Goal: Information Seeking & Learning: Learn about a topic

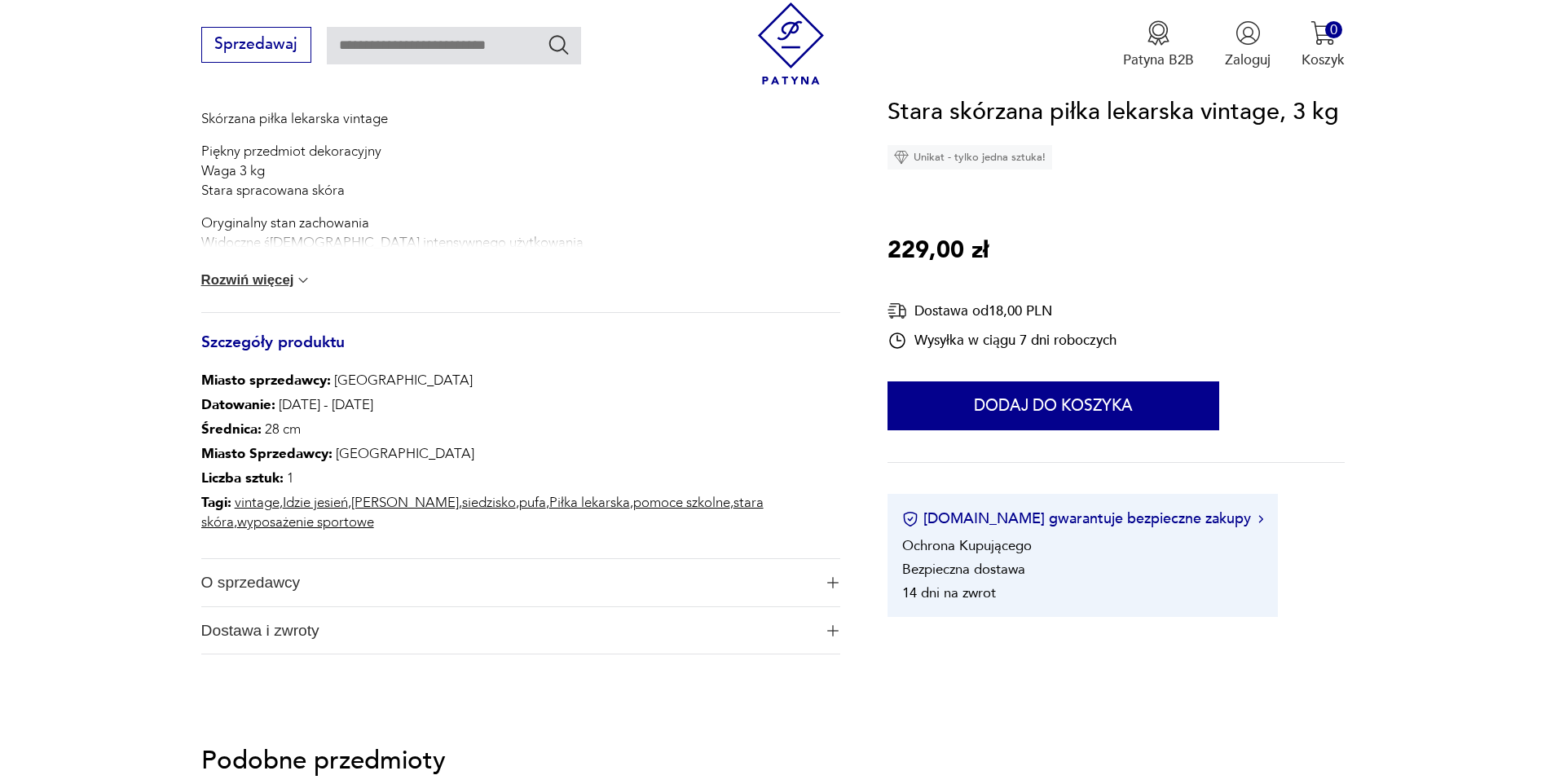
scroll to position [911, 0]
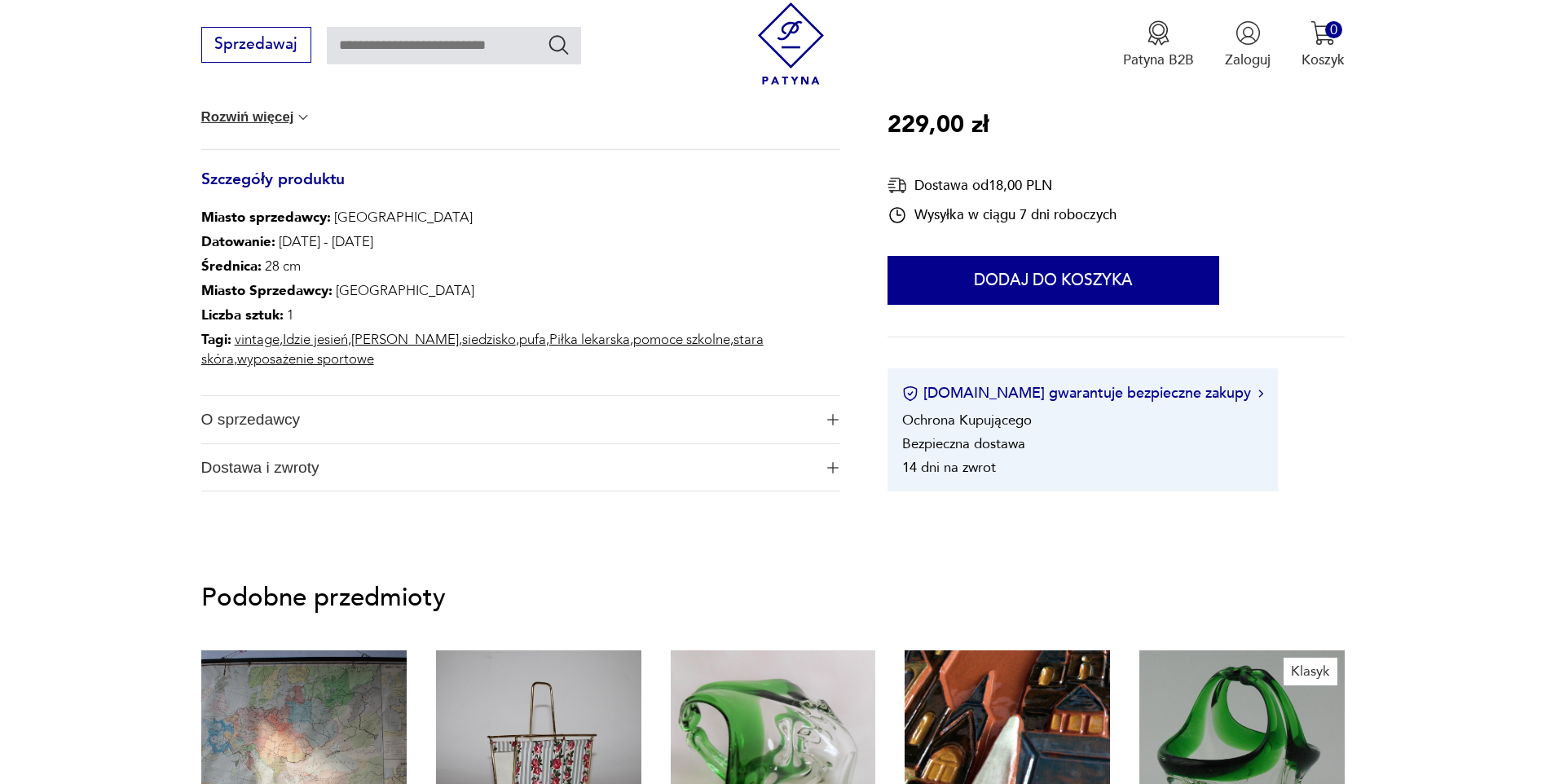
click at [274, 121] on button "Rozwiń więcej" at bounding box center [256, 118] width 111 height 16
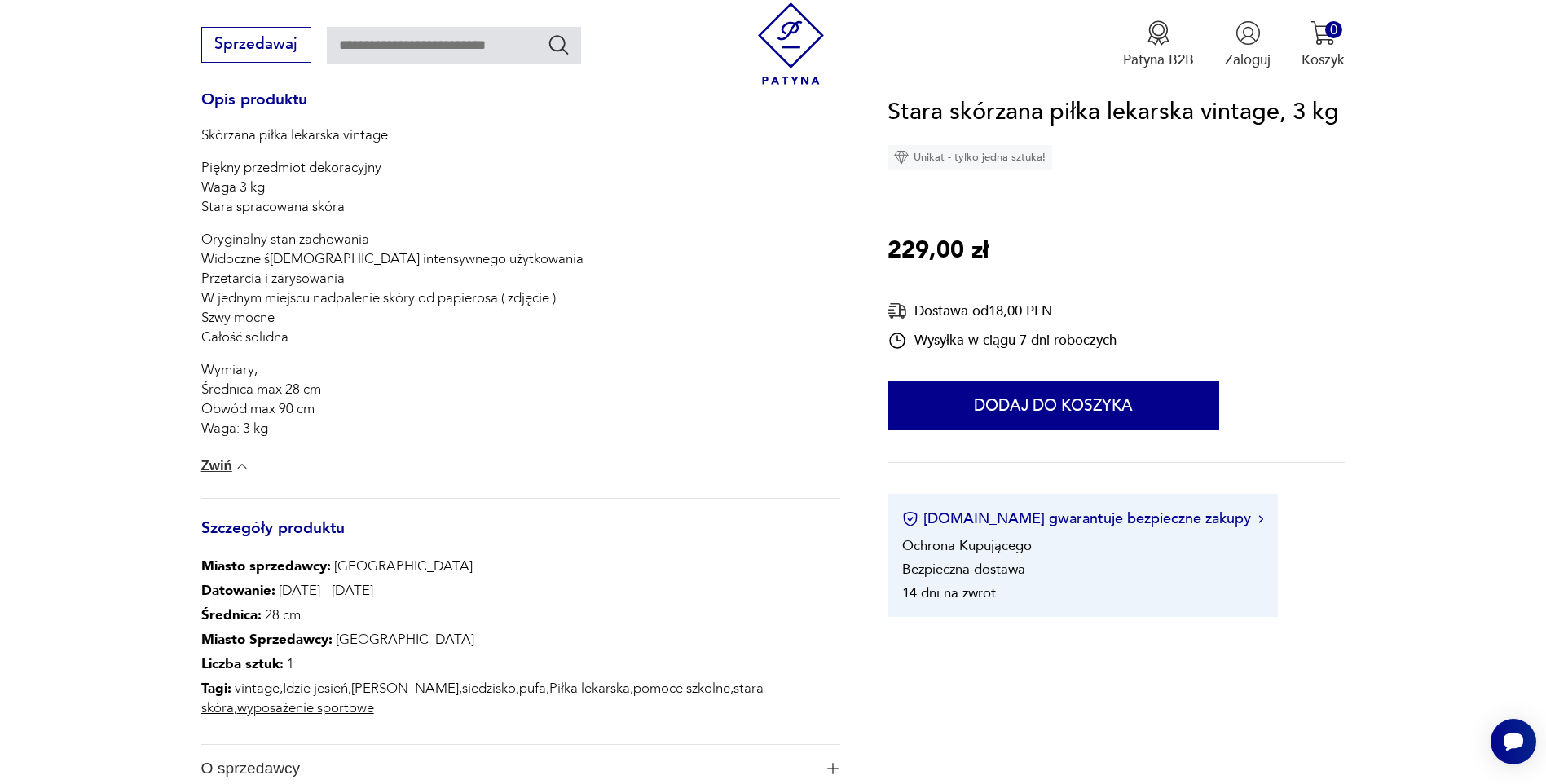
scroll to position [728, 0]
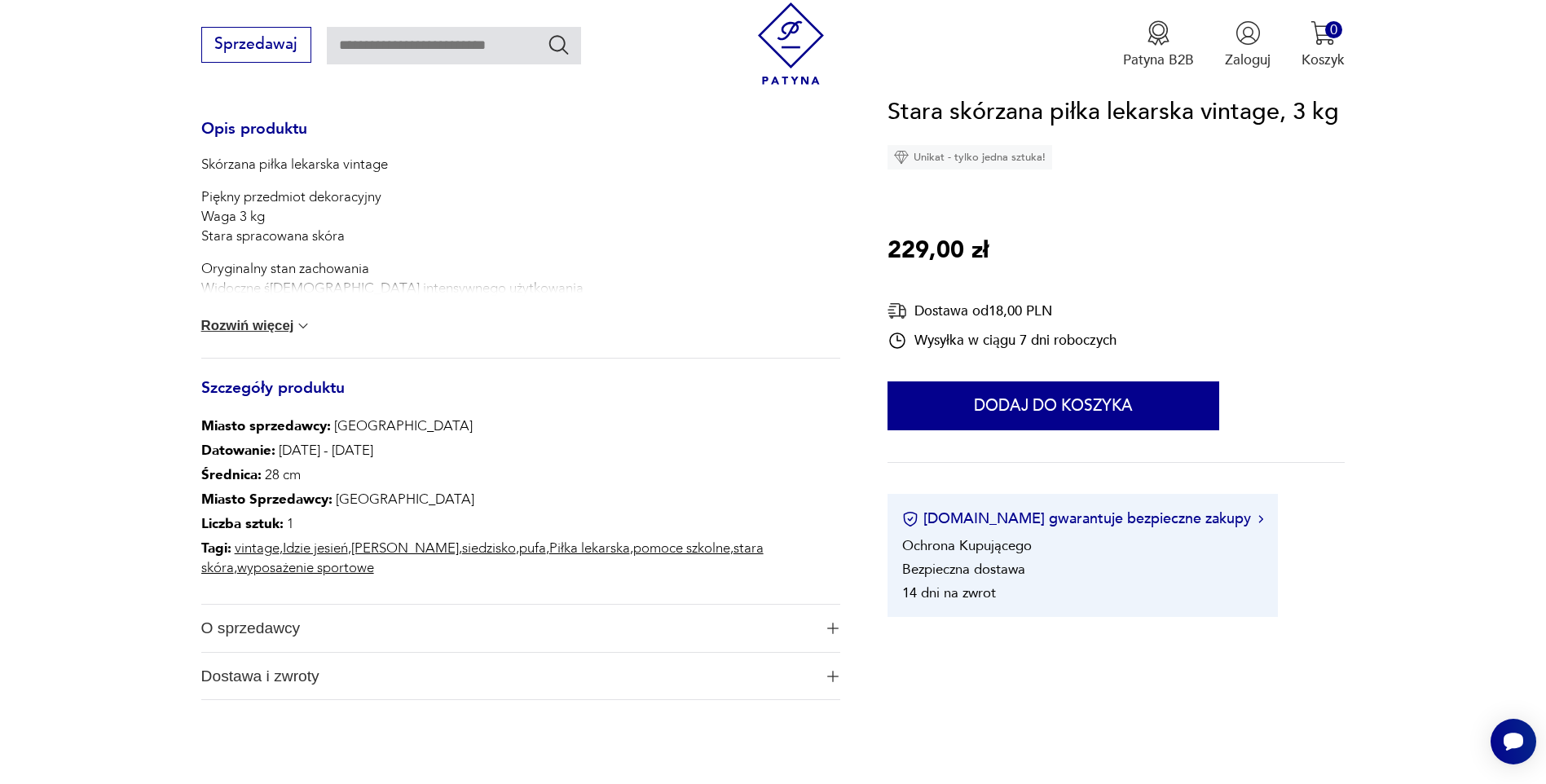
scroll to position [707, 0]
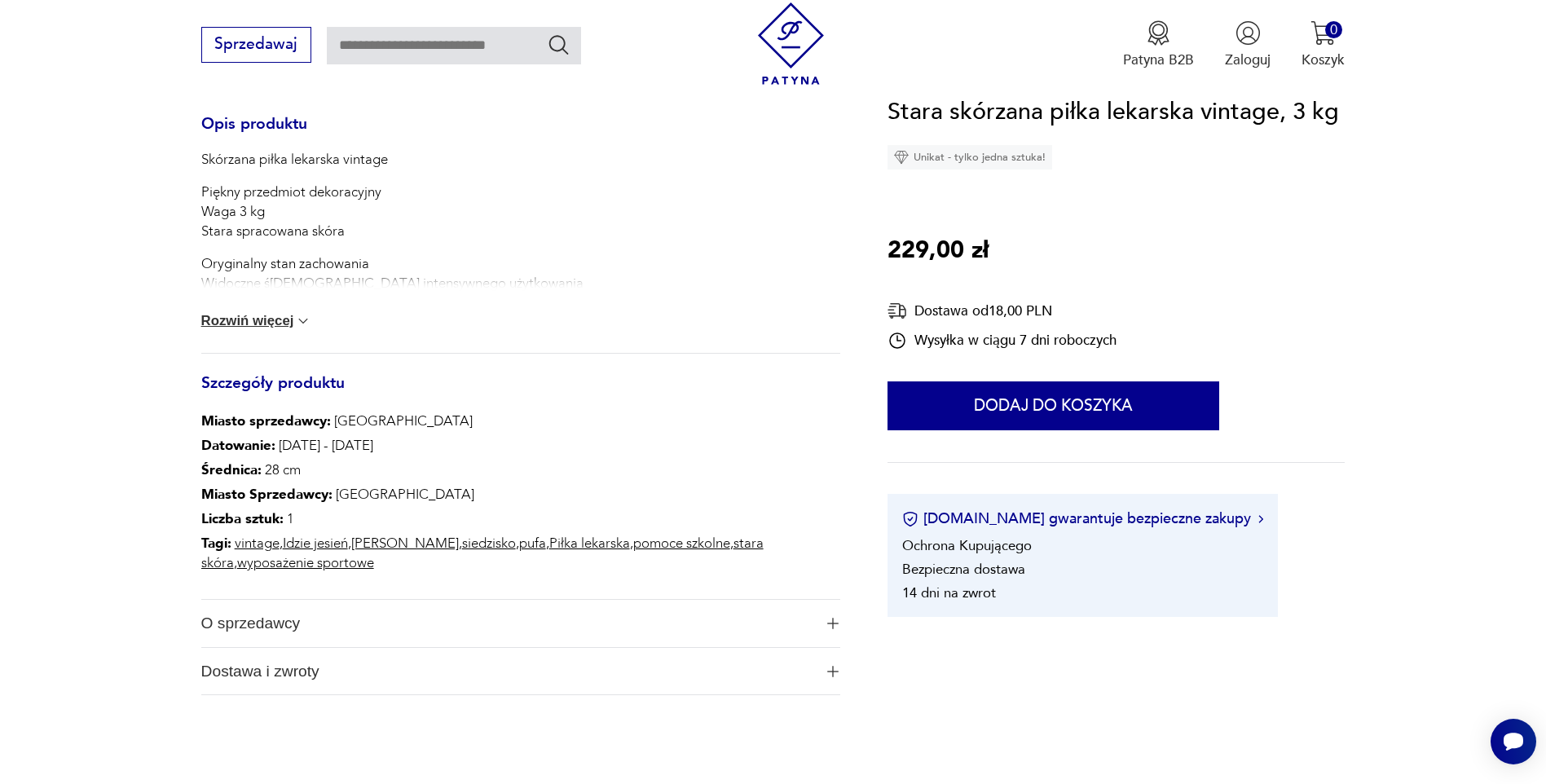
click at [243, 318] on button "Rozwiń więcej" at bounding box center [256, 321] width 111 height 16
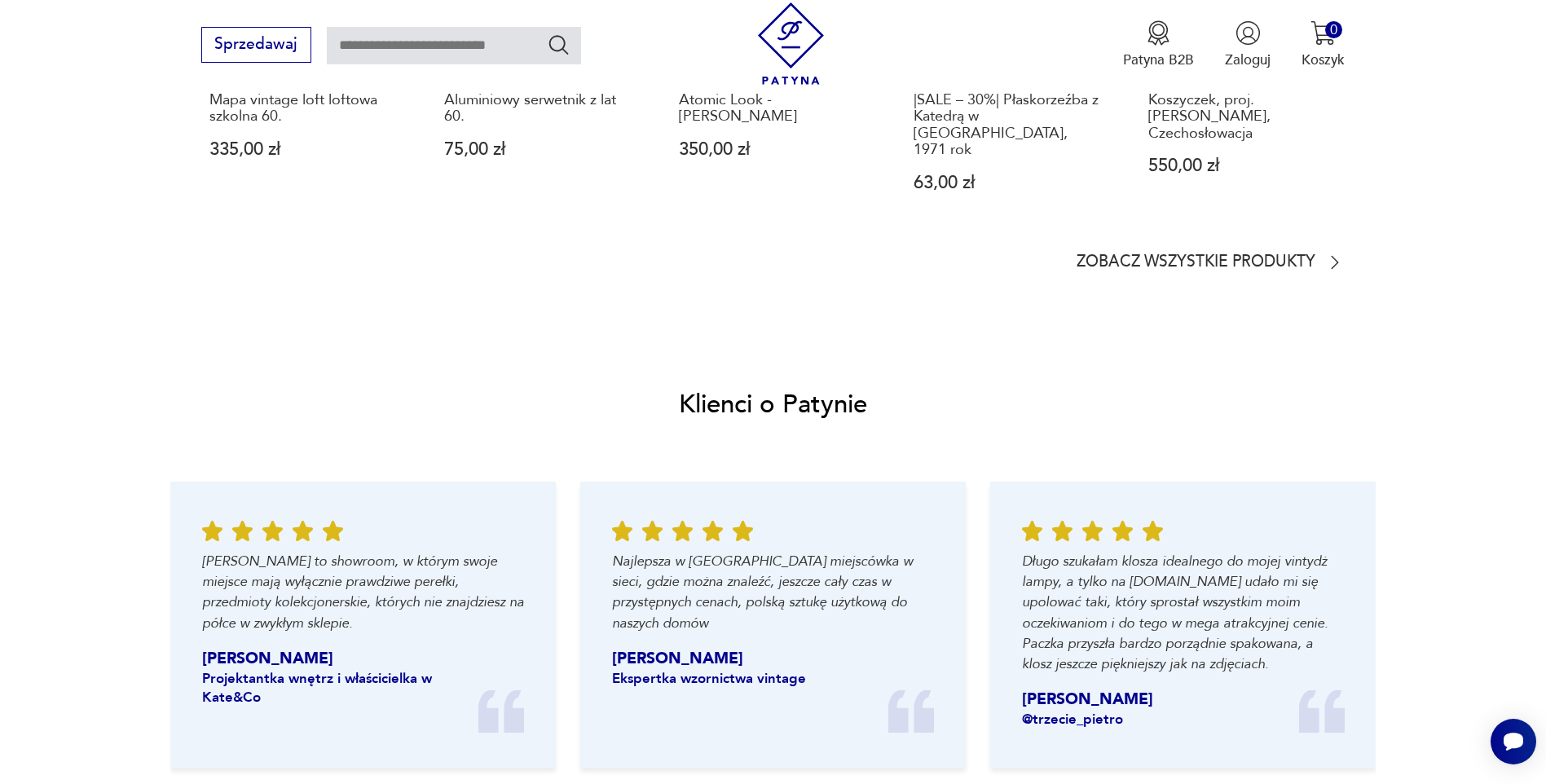
scroll to position [1930, 0]
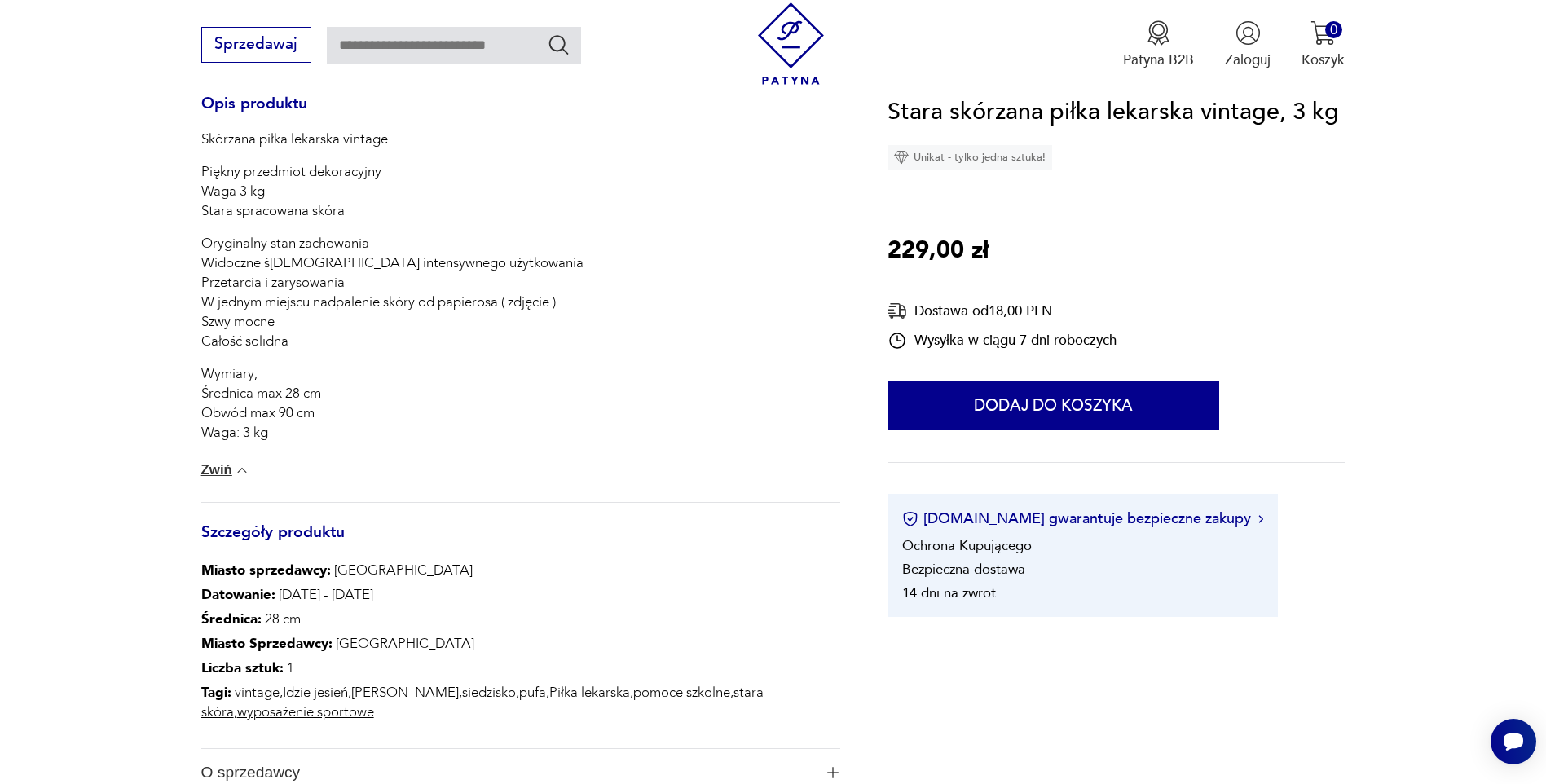
scroll to position [427, 0]
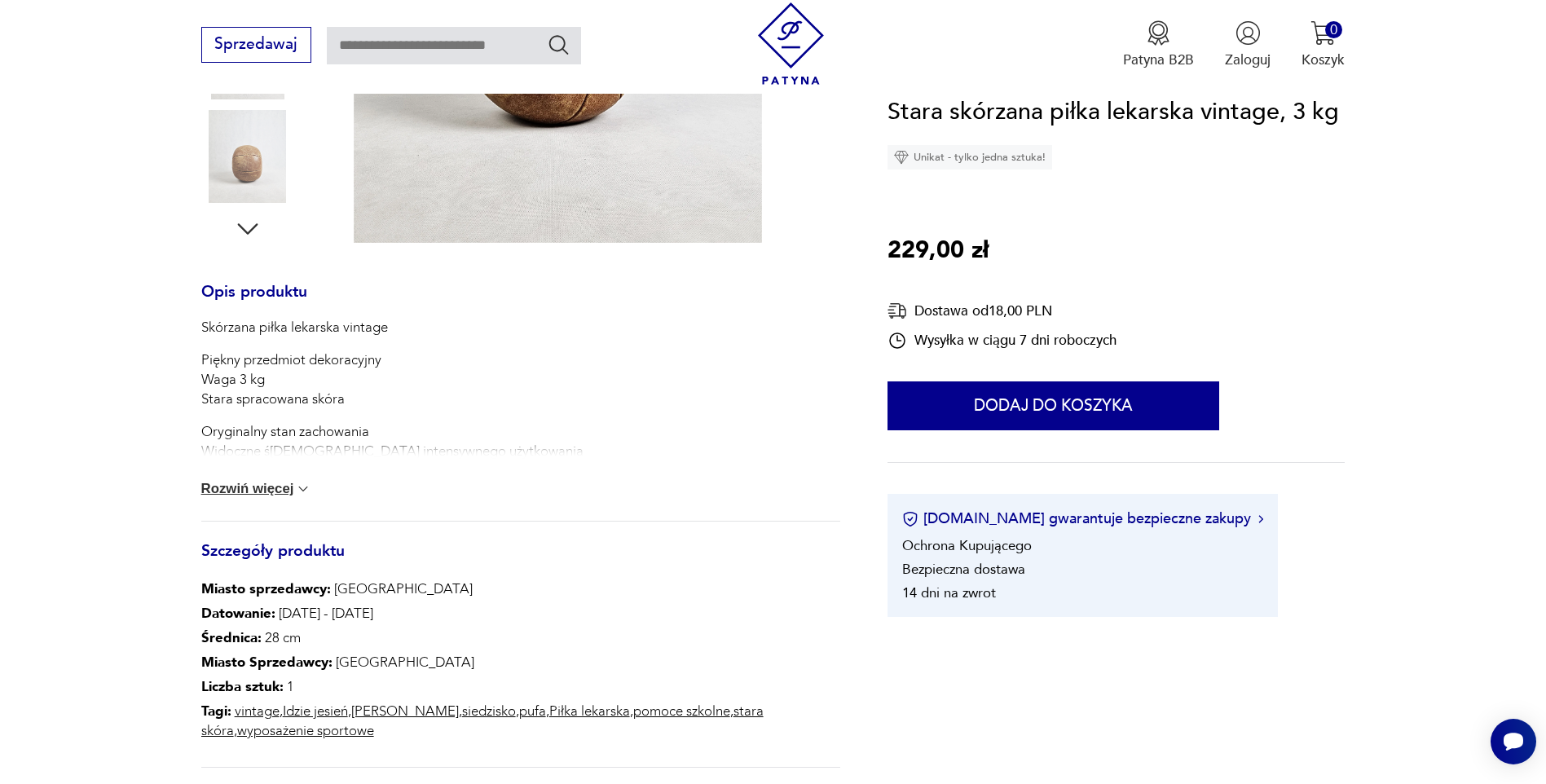
scroll to position [548, 0]
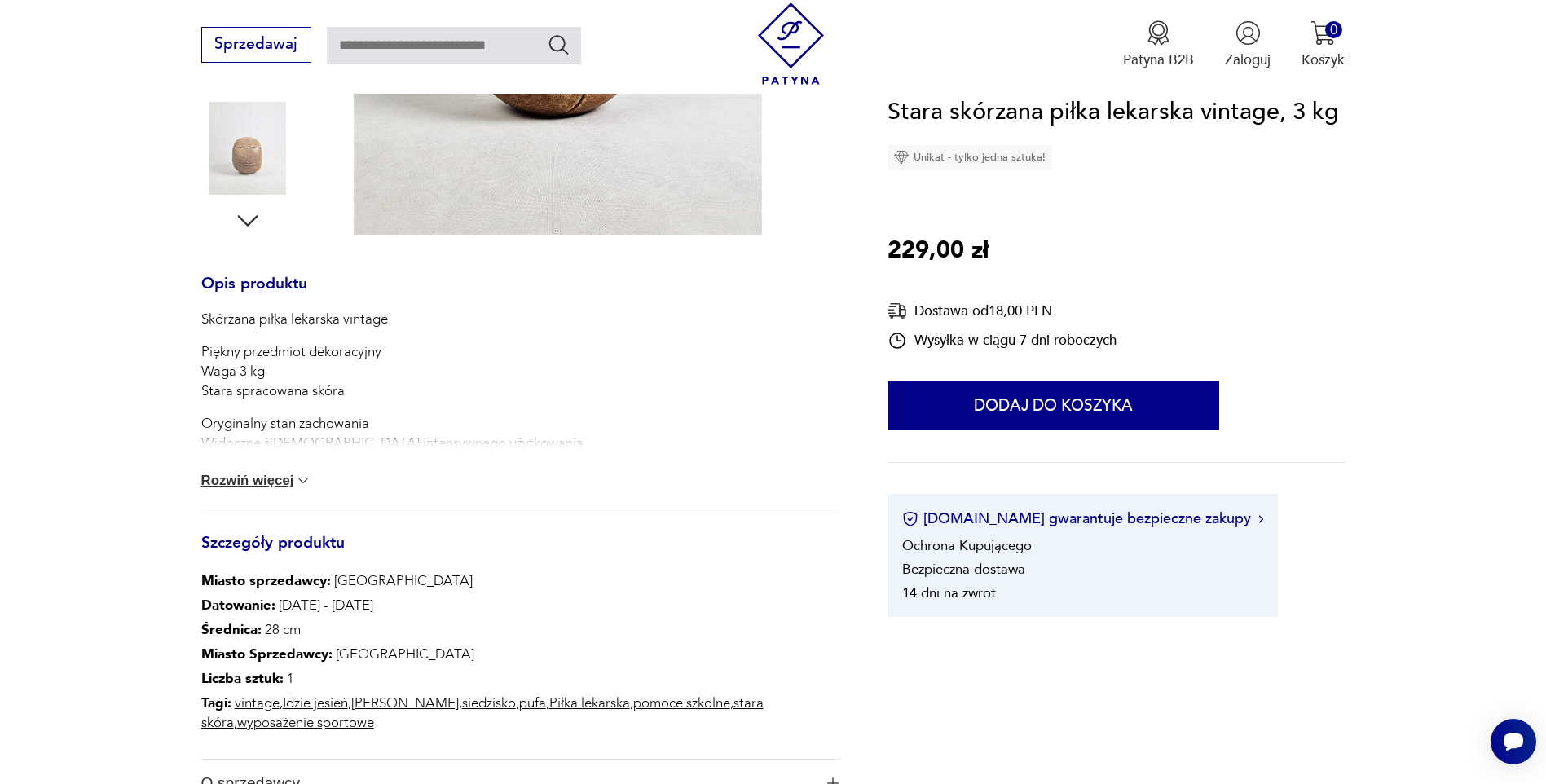
click at [249, 475] on button "Rozwiń więcej" at bounding box center [256, 481] width 111 height 16
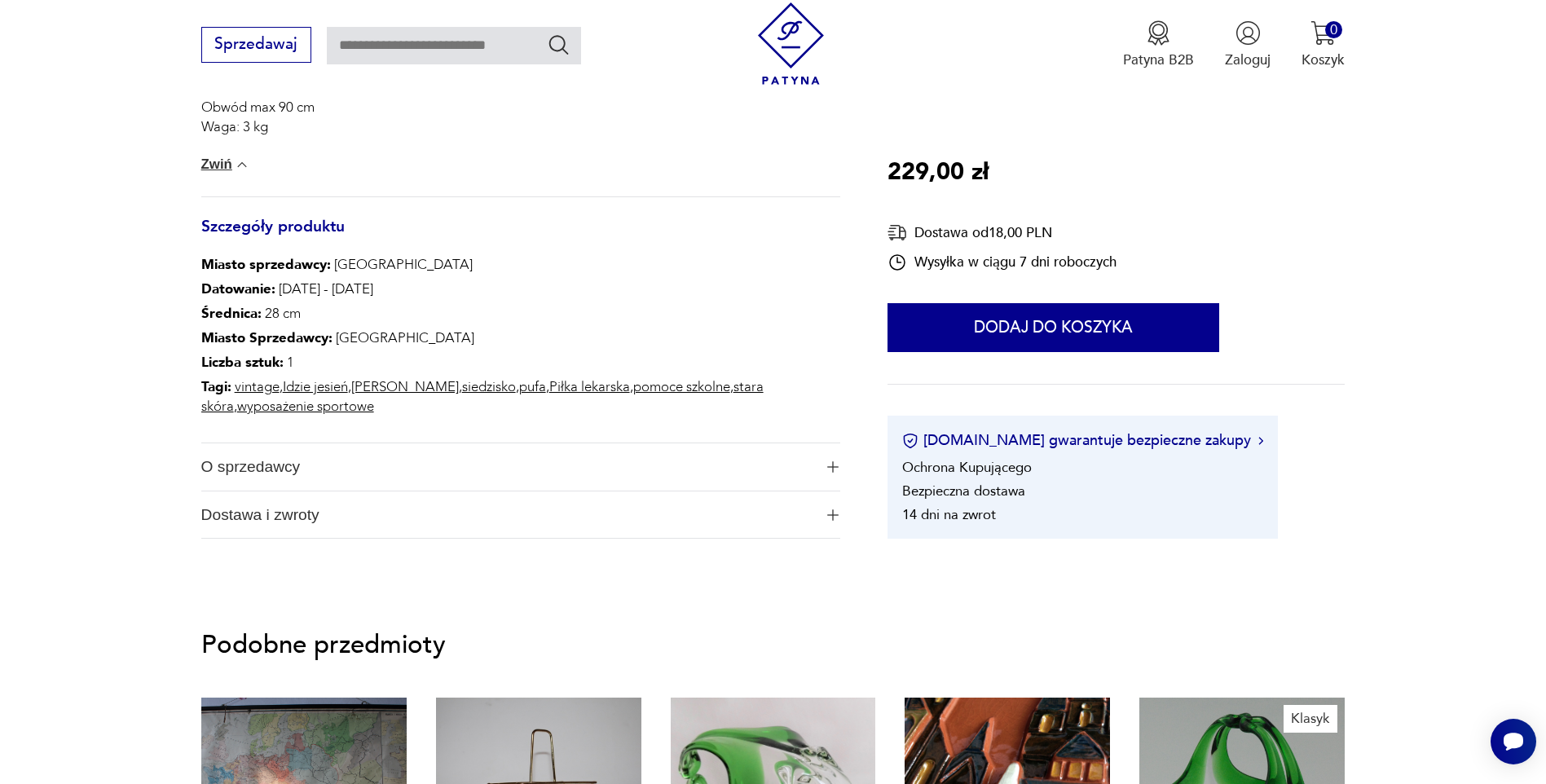
scroll to position [1029, 0]
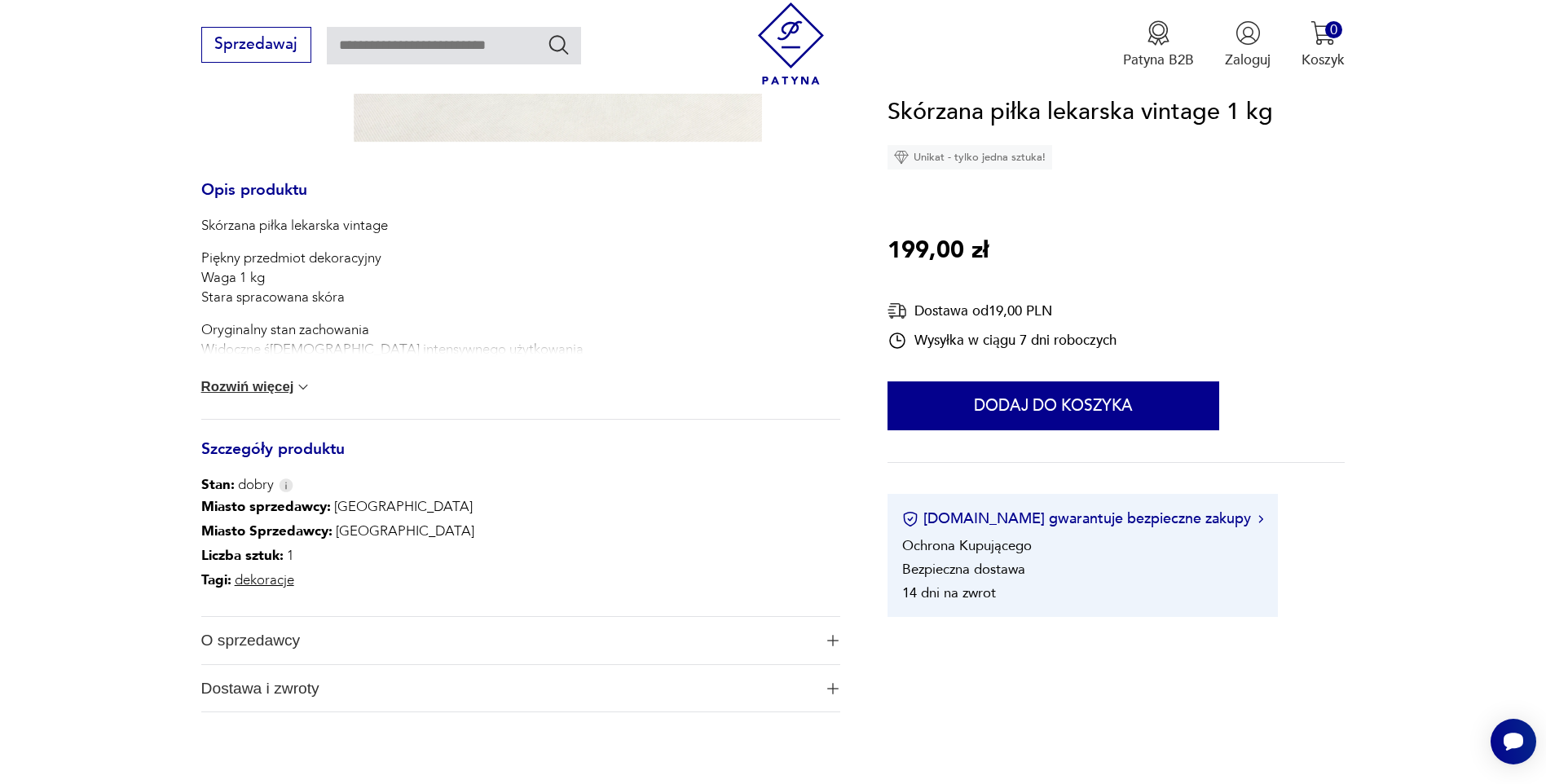
click at [267, 391] on button "Rozwiń więcej" at bounding box center [256, 387] width 111 height 16
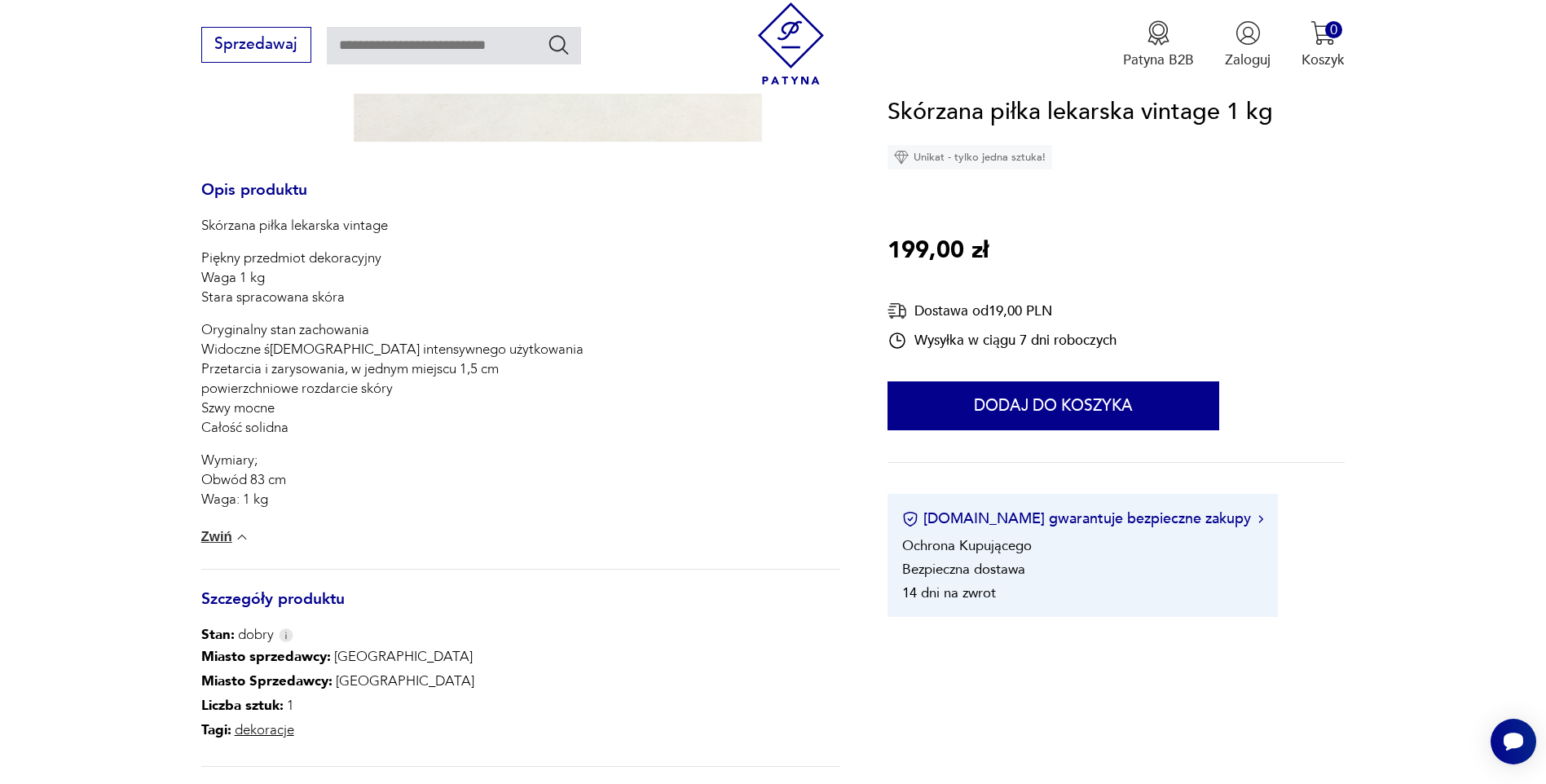
scroll to position [1071, 0]
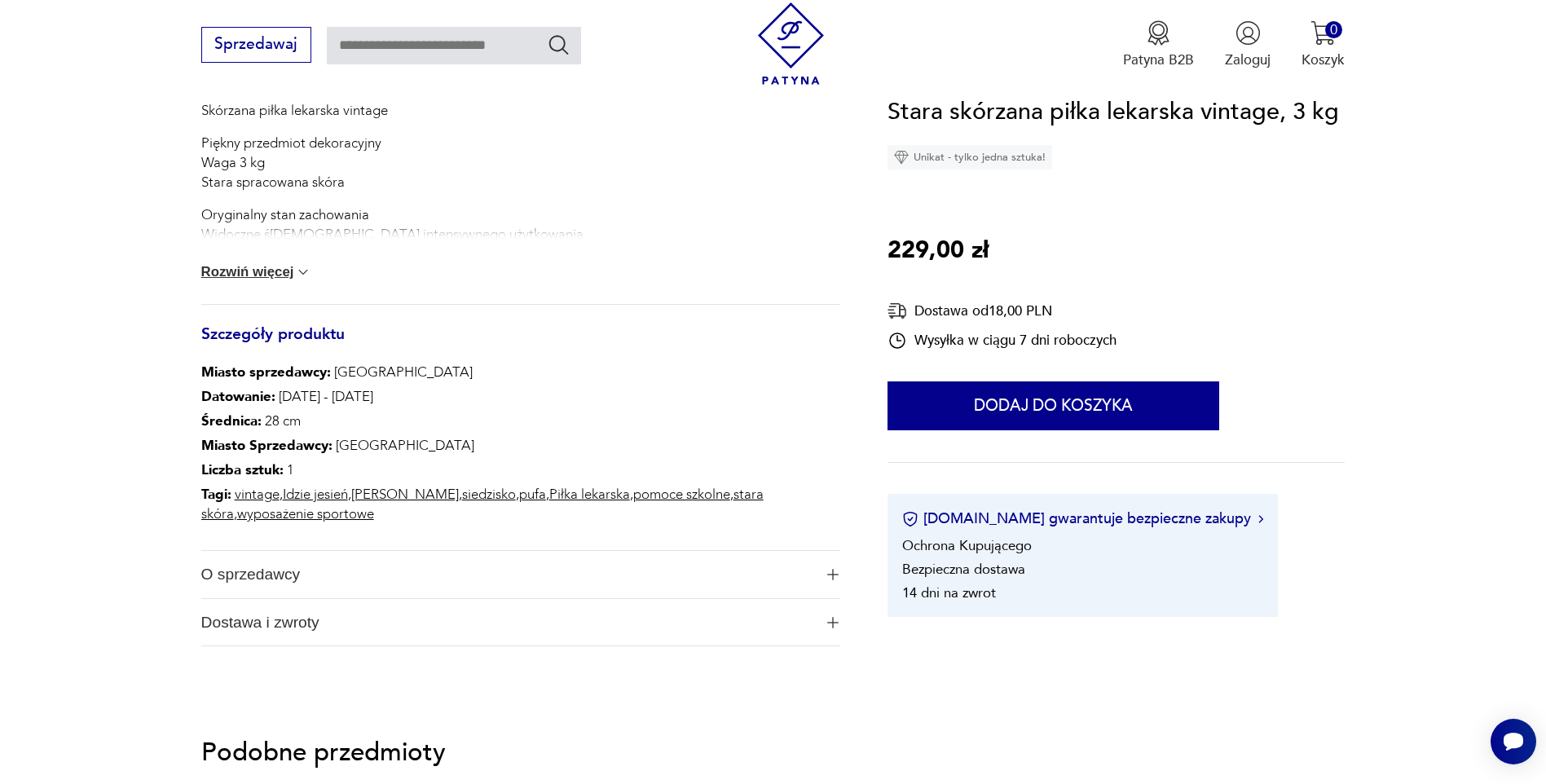
scroll to position [811, 0]
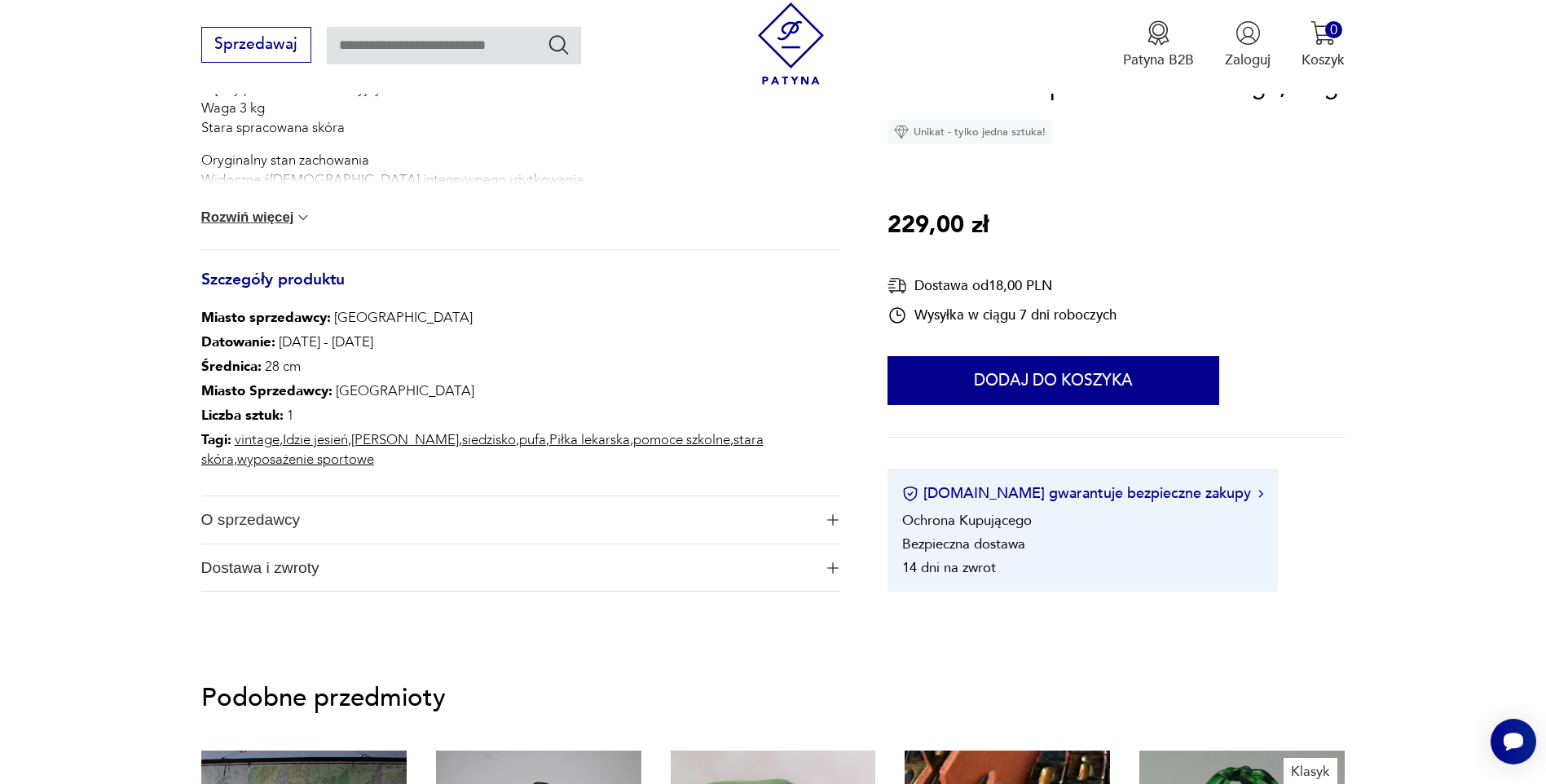
click at [752, 509] on span "O sprzedawcy" at bounding box center [507, 520] width 613 height 47
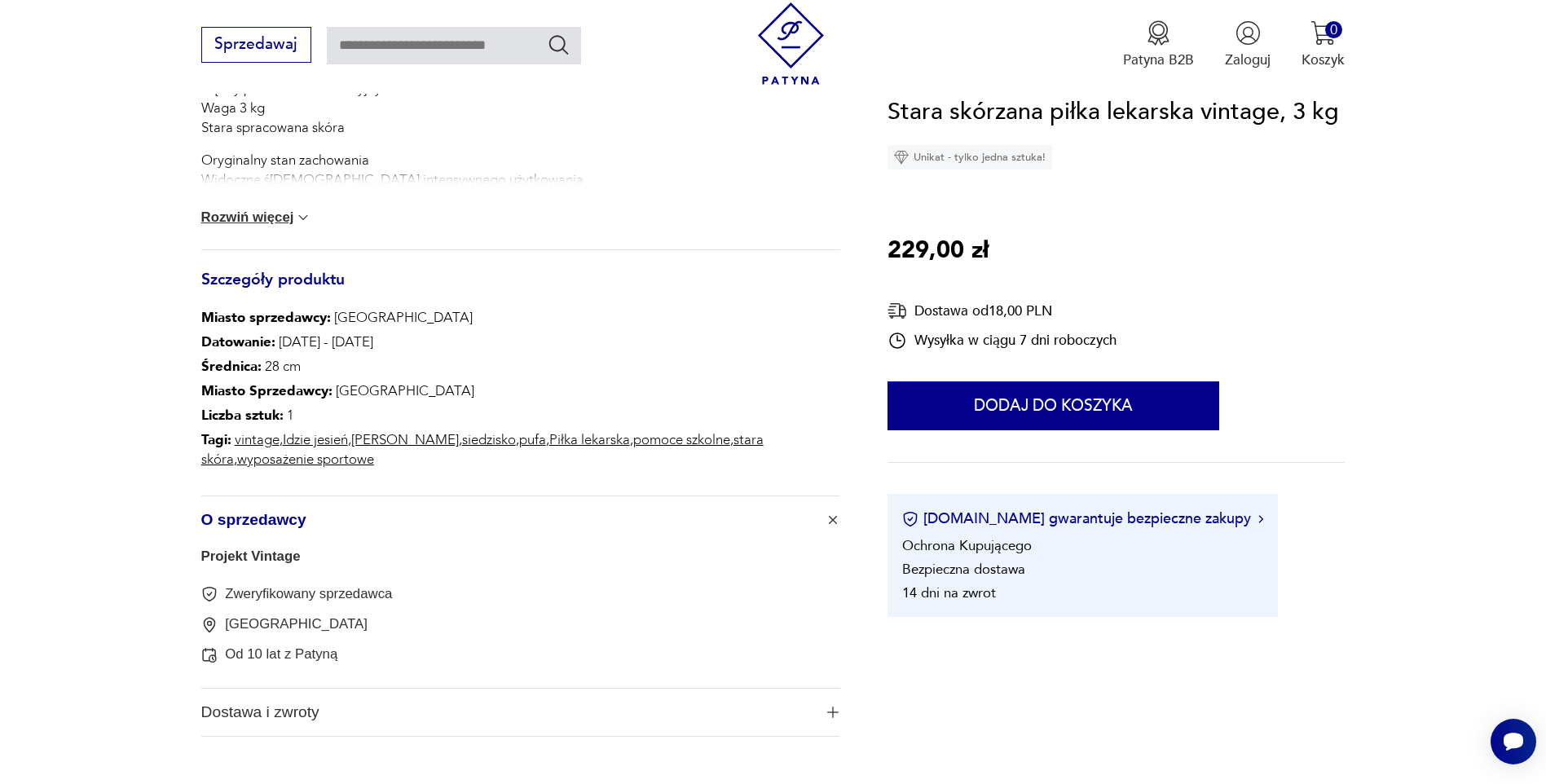
click at [836, 726] on button "Dostawa i zwroty" at bounding box center [521, 712] width 640 height 47
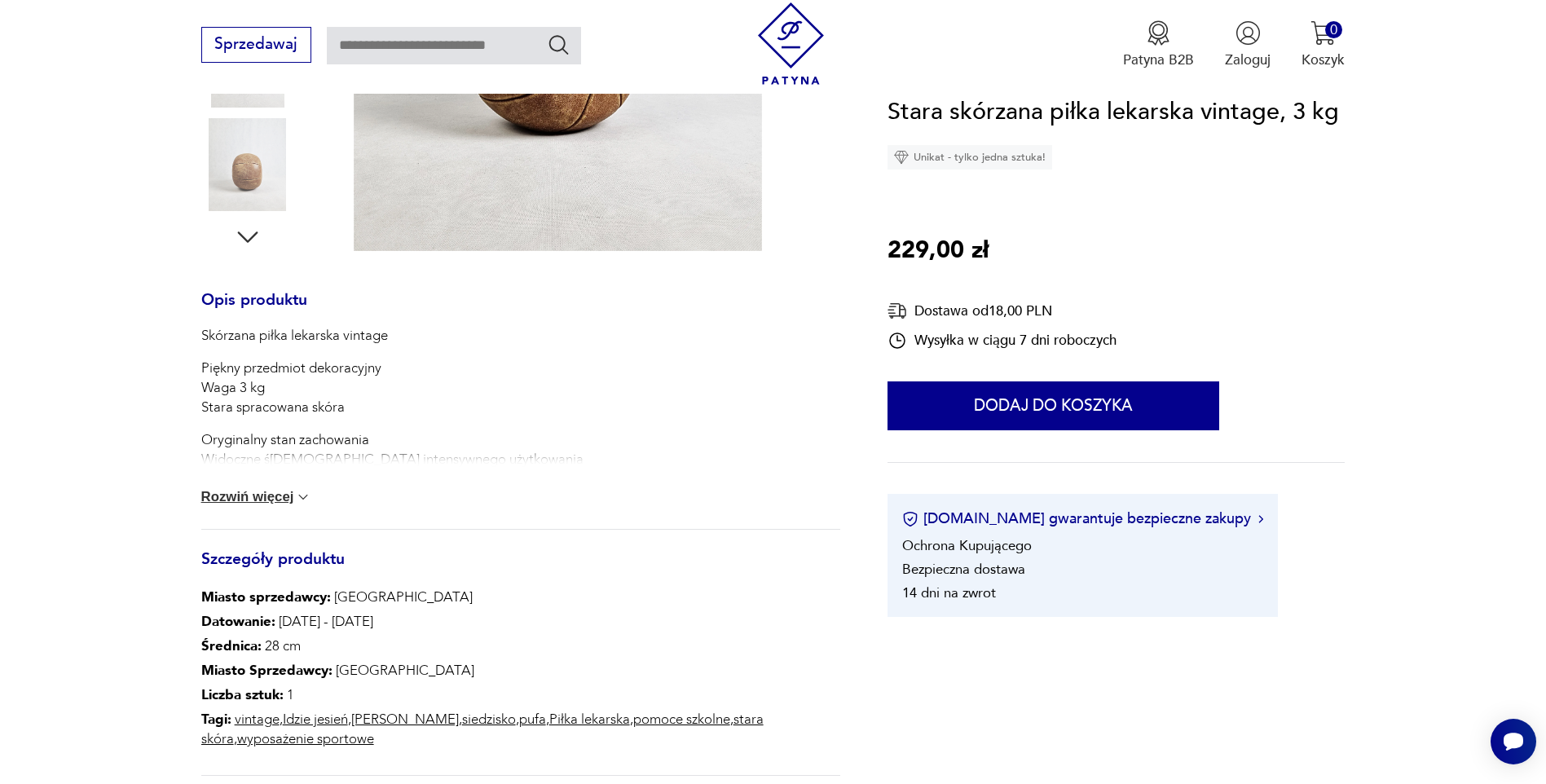
scroll to position [550, 0]
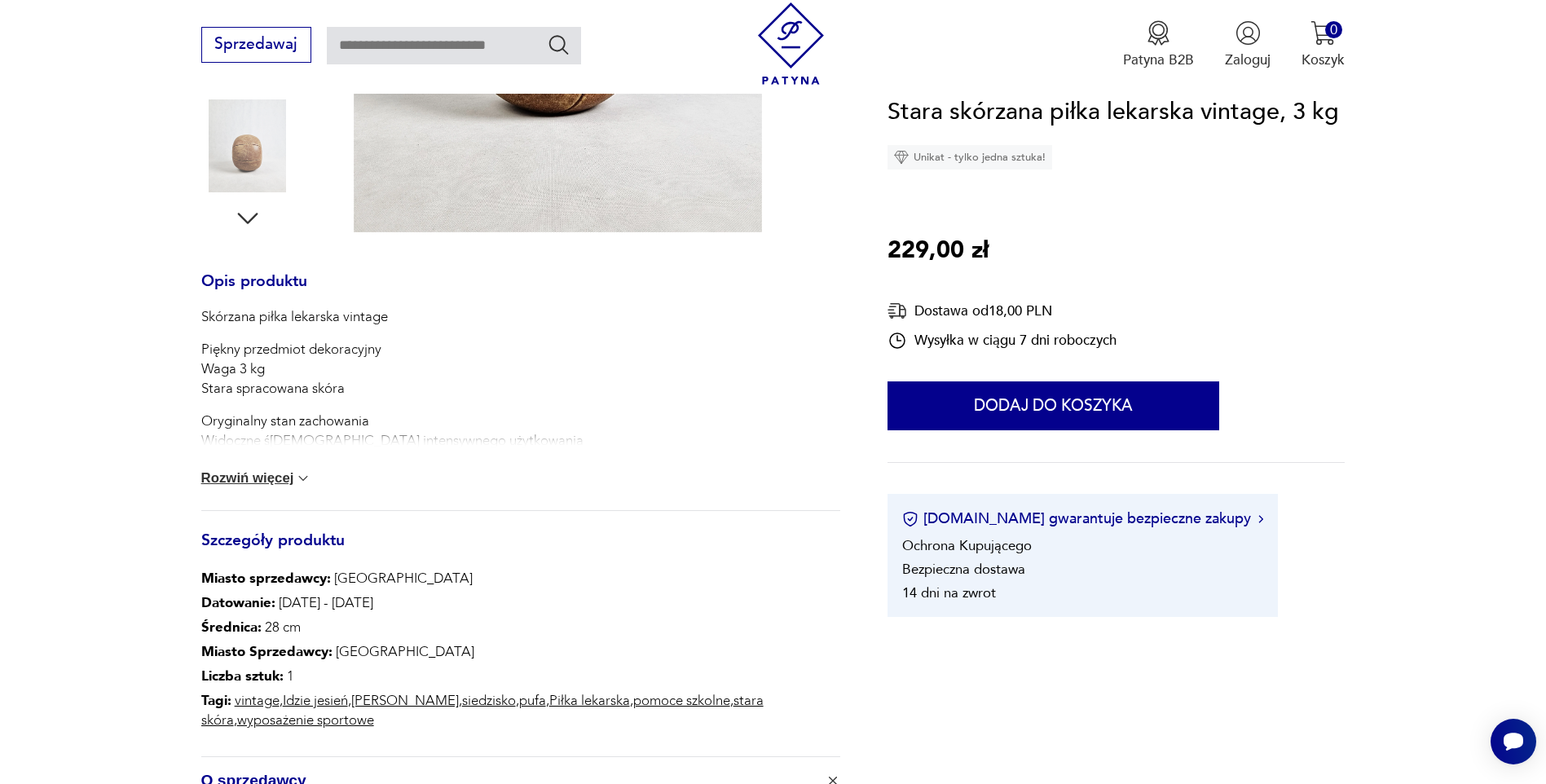
click at [260, 472] on button "Rozwiń więcej" at bounding box center [256, 478] width 111 height 16
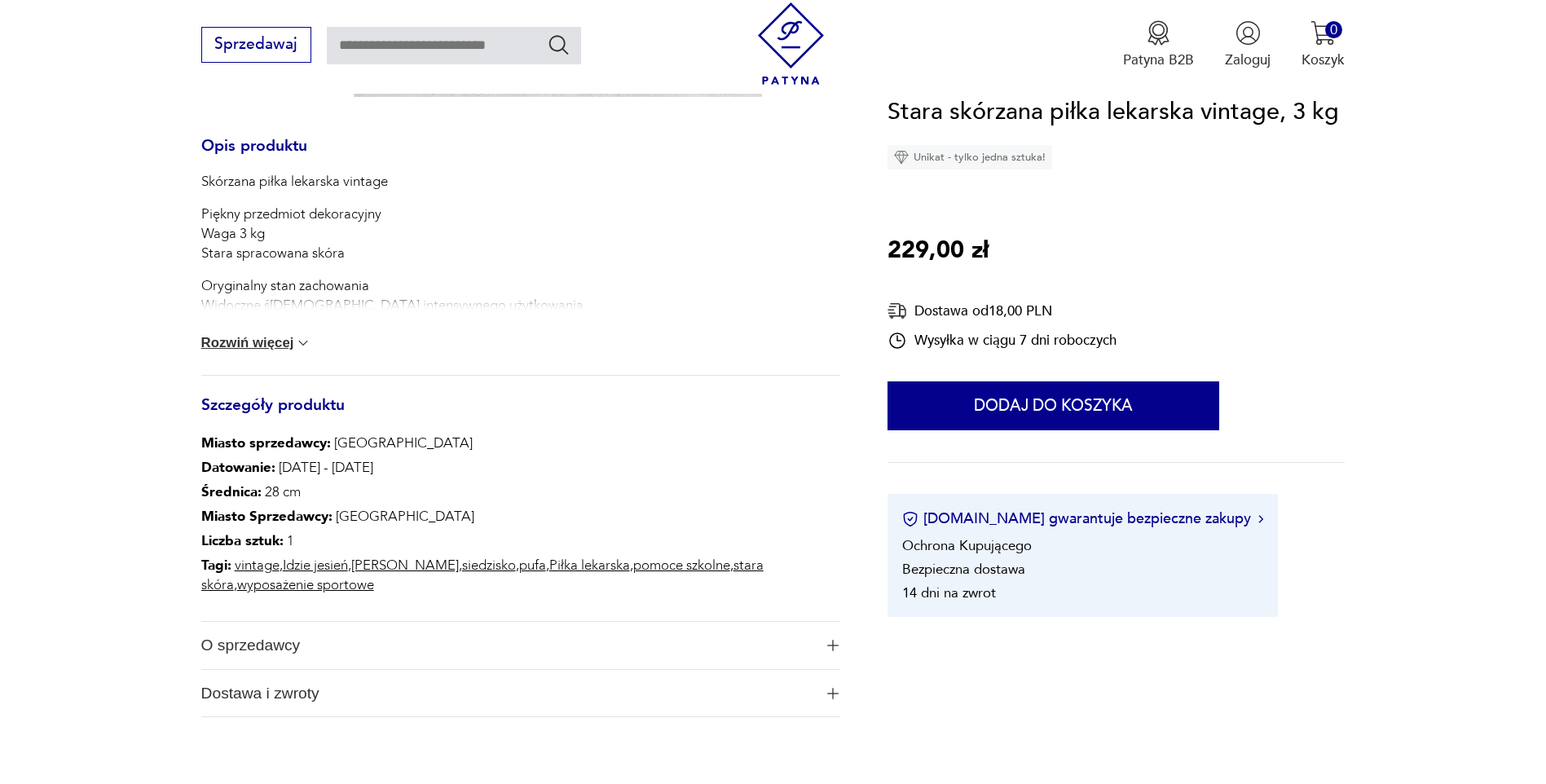
click at [293, 335] on button "Rozwiń więcej" at bounding box center [256, 343] width 111 height 16
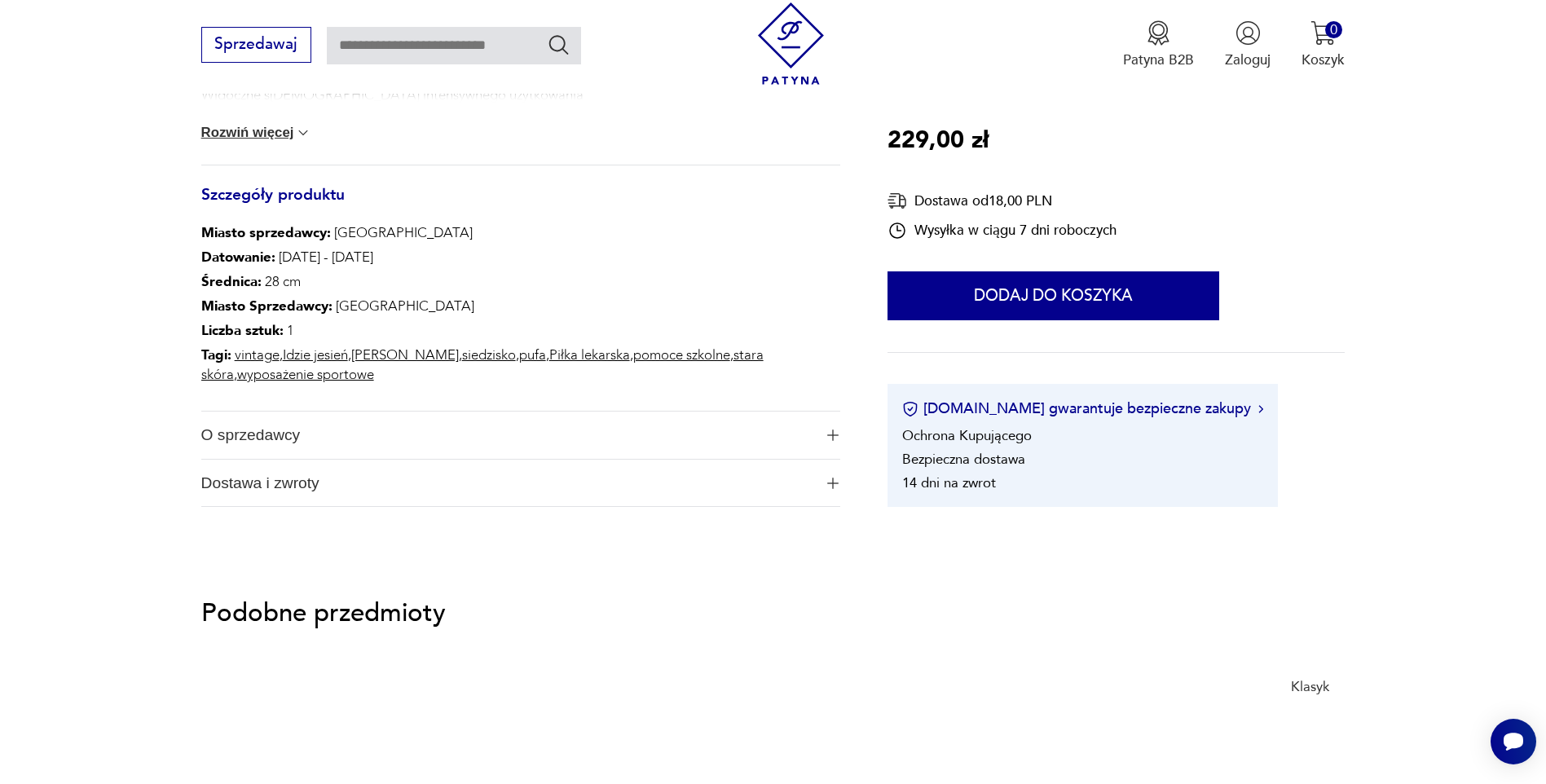
scroll to position [1071, 0]
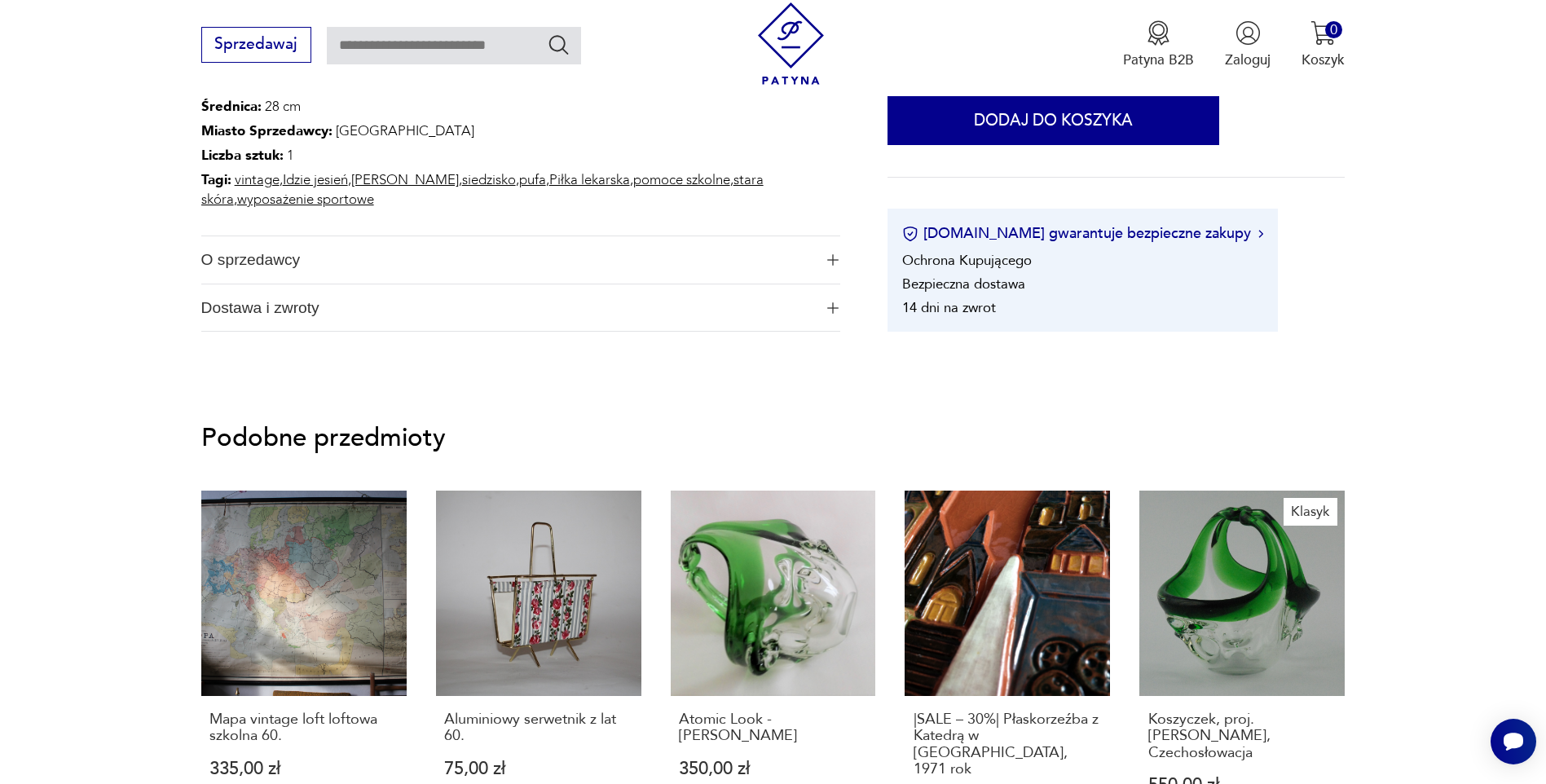
click at [272, 266] on span "O sprzedawcy" at bounding box center [507, 259] width 613 height 47
